Goal: Complete application form

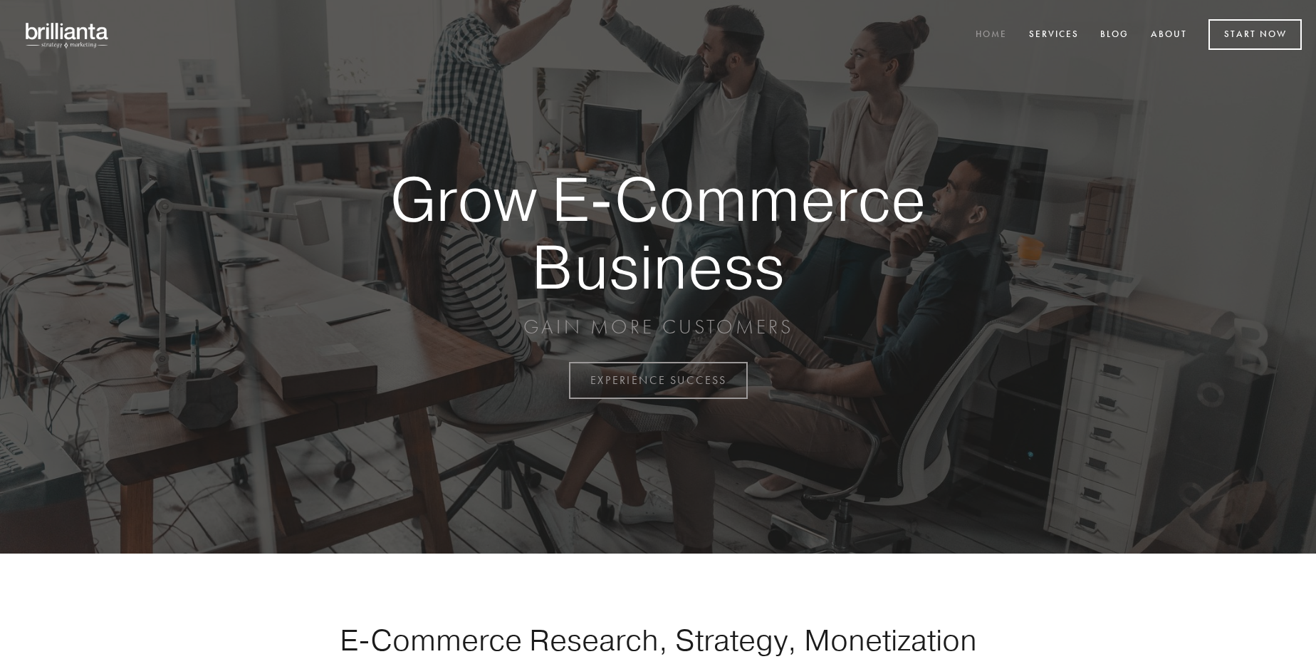
scroll to position [3734, 0]
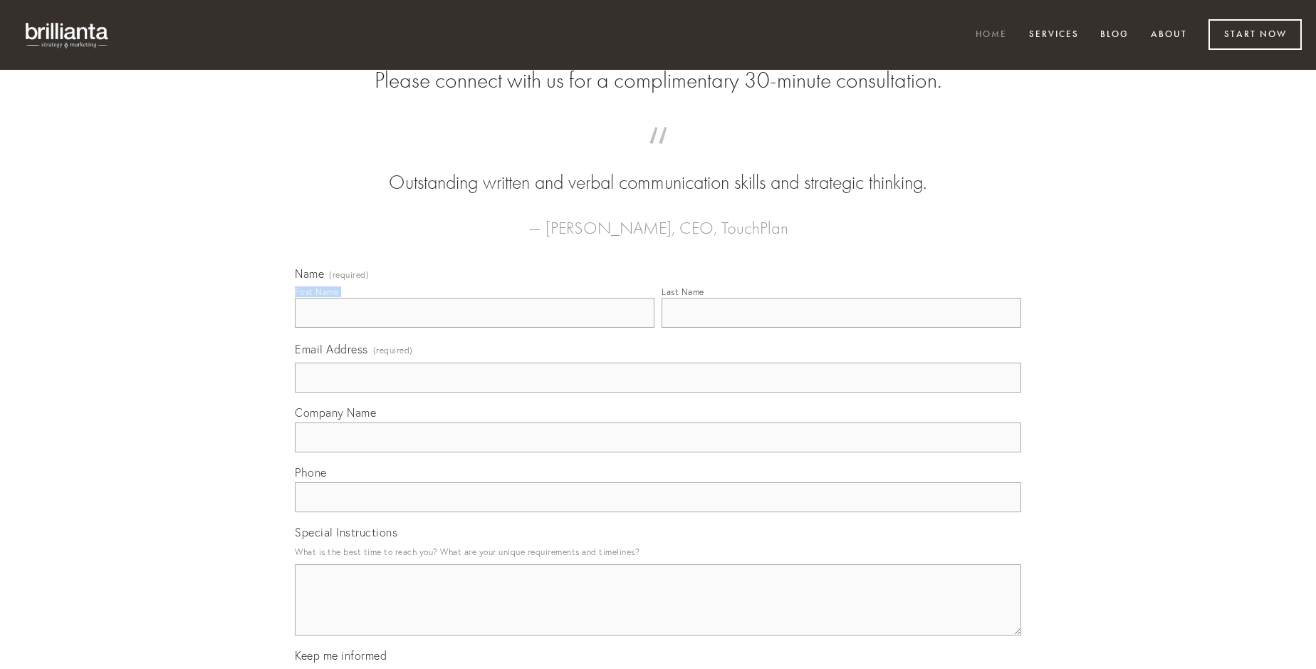
type input "[PERSON_NAME]"
click at [841, 328] on input "Last Name" at bounding box center [842, 313] width 360 height 30
type input "[PERSON_NAME]"
click at [658, 393] on input "Email Address (required)" at bounding box center [658, 378] width 727 height 30
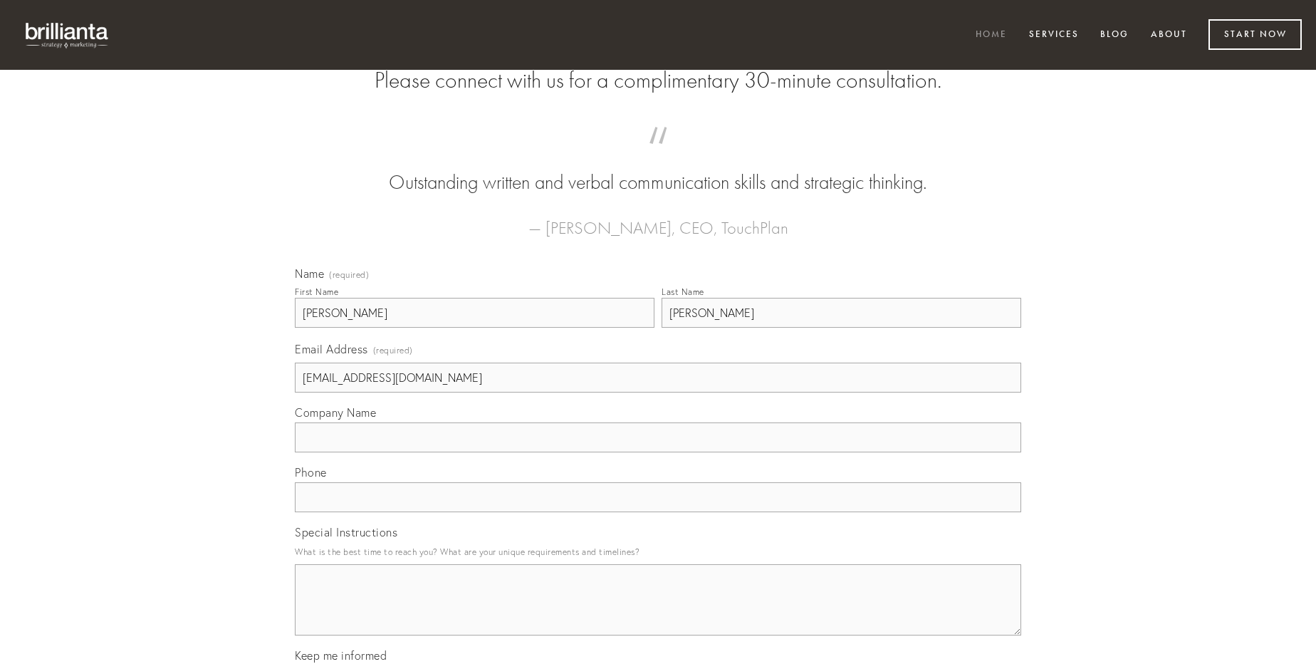
type input "[EMAIL_ADDRESS][DOMAIN_NAME]"
click at [658, 452] on input "Company Name" at bounding box center [658, 437] width 727 height 30
type input "nostrum"
click at [658, 512] on input "text" at bounding box center [658, 497] width 727 height 30
click at [658, 613] on textarea "Special Instructions" at bounding box center [658, 599] width 727 height 71
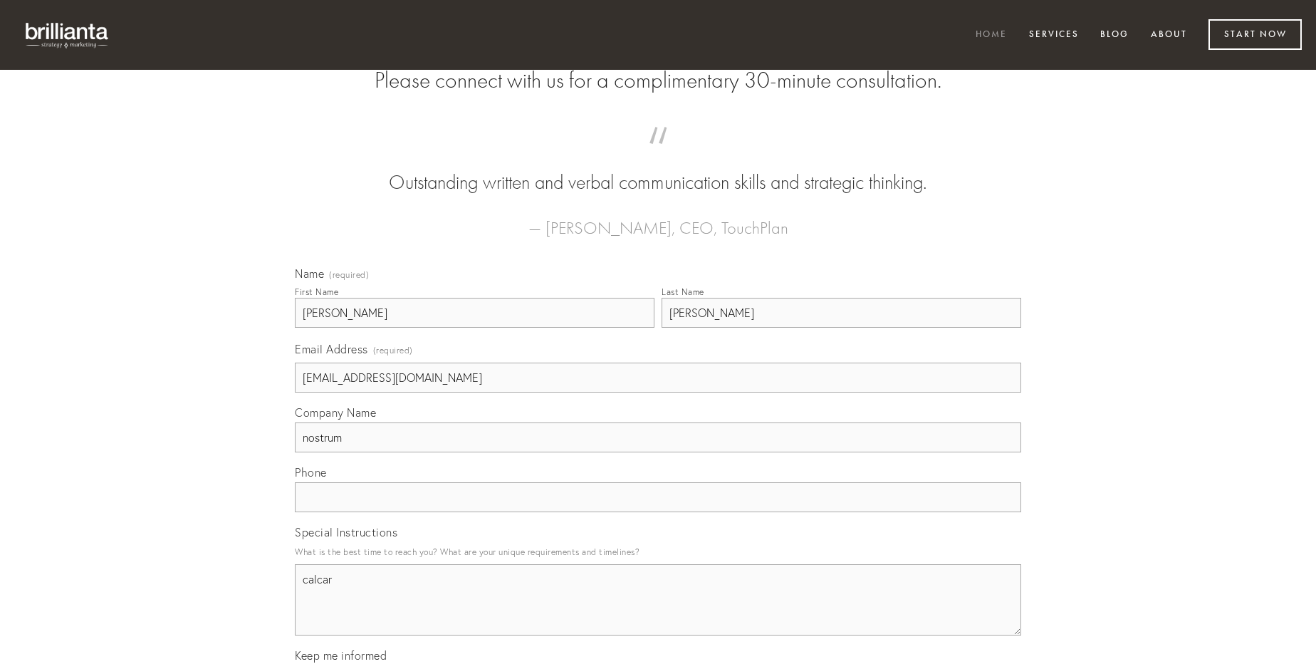
type textarea "calcar"
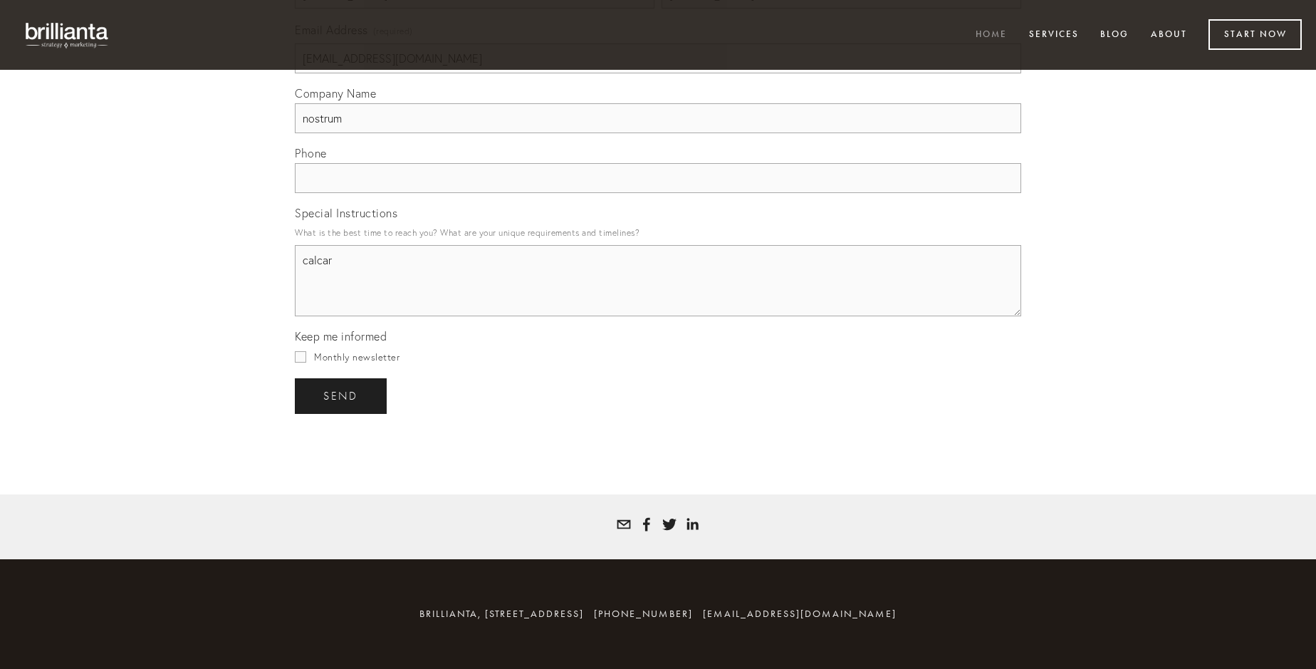
click at [342, 395] on span "send" at bounding box center [340, 396] width 35 height 13
